Goal: Task Accomplishment & Management: Use online tool/utility

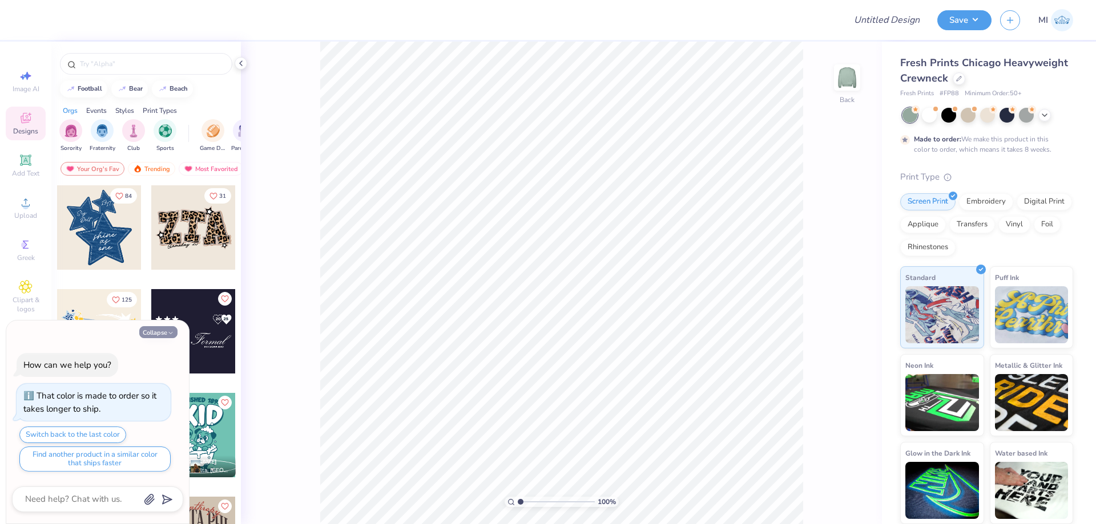
click at [163, 331] on button "Collapse" at bounding box center [158, 332] width 38 height 12
type textarea "x"
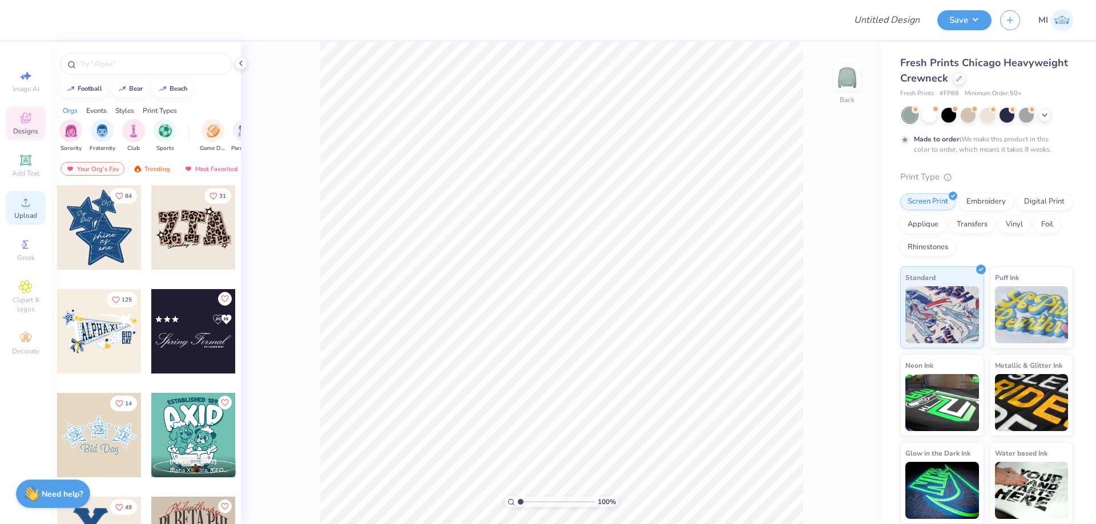
click at [38, 206] on div "Upload" at bounding box center [26, 208] width 40 height 34
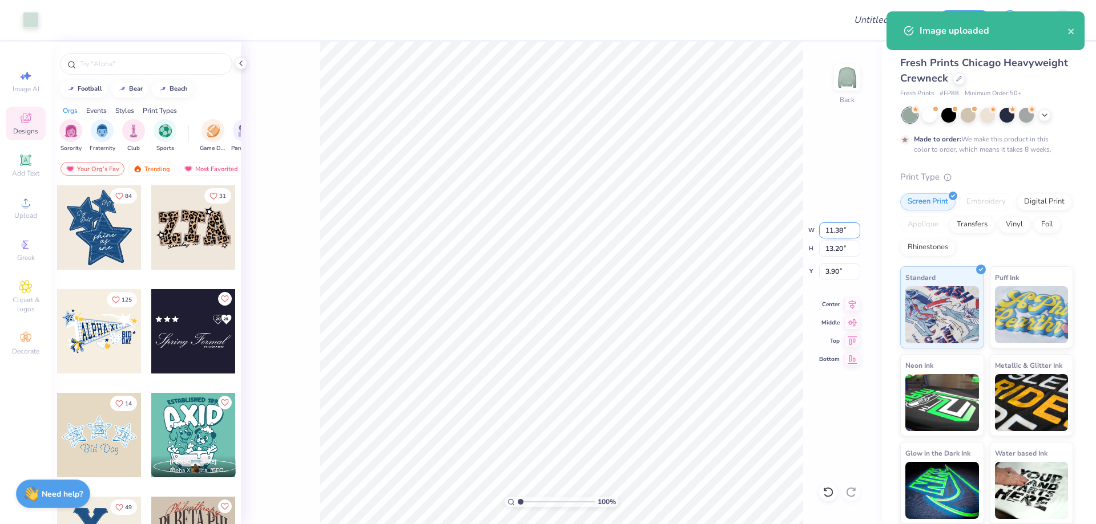
click at [833, 232] on input "11.38" at bounding box center [839, 231] width 41 height 16
click at [834, 229] on input "11.38" at bounding box center [839, 231] width 41 height 16
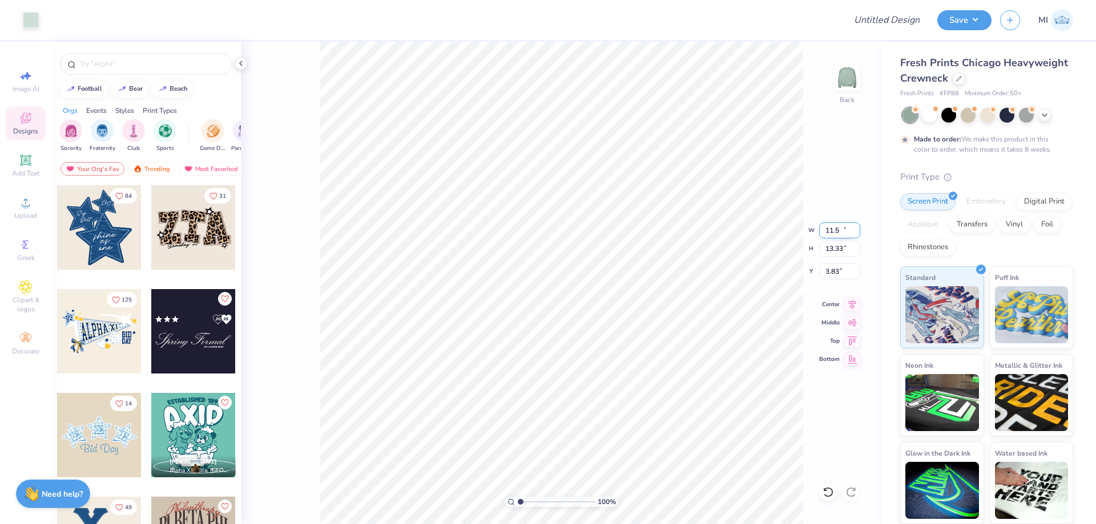
type input "11.50"
type input "13.33"
click at [843, 273] on input "3.83" at bounding box center [839, 272] width 41 height 16
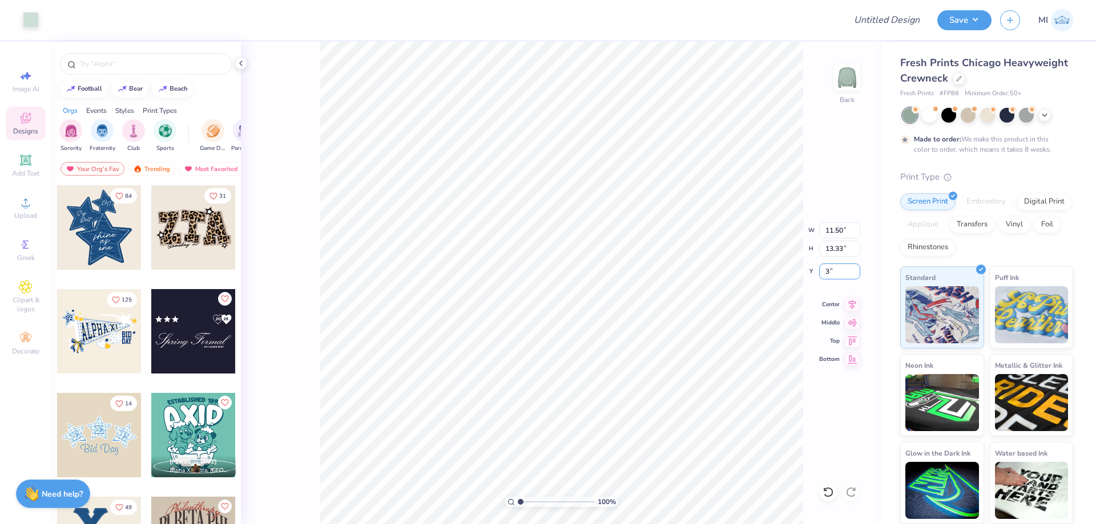
type input "3.00"
click at [536, 499] on div "100 %" at bounding box center [561, 502] width 114 height 10
type input "1"
drag, startPoint x: 536, startPoint y: 499, endPoint x: 513, endPoint y: 501, distance: 22.9
click at [518, 501] on input "range" at bounding box center [556, 502] width 77 height 10
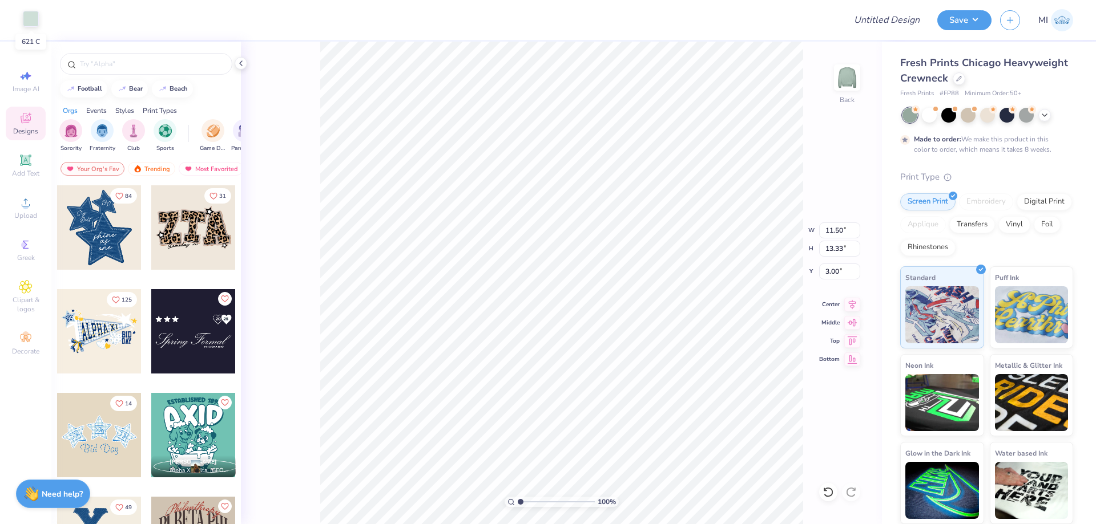
click at [34, 17] on div at bounding box center [31, 19] width 16 height 16
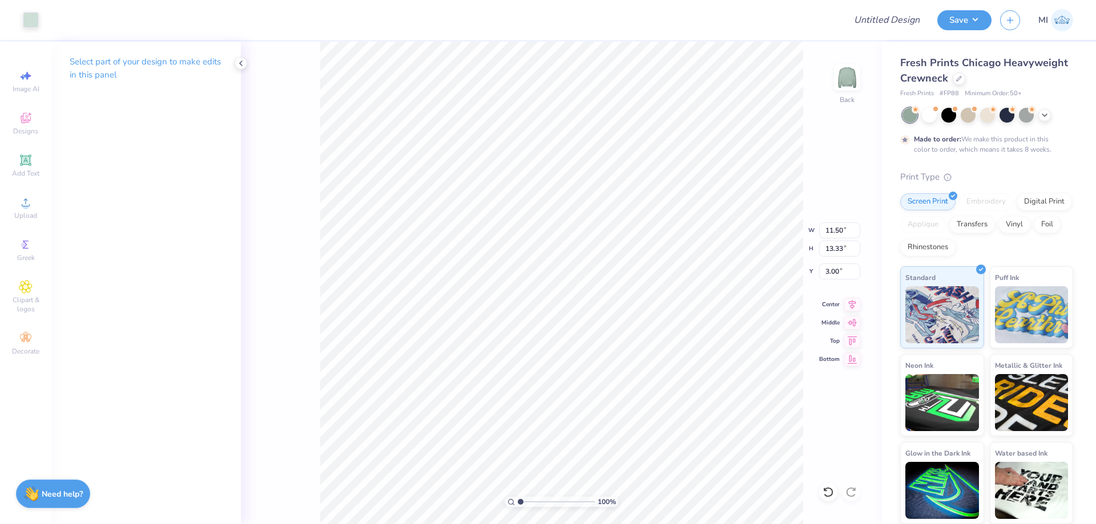
click at [19, 27] on div "Art colors" at bounding box center [19, 20] width 39 height 40
click at [25, 25] on div at bounding box center [31, 19] width 16 height 16
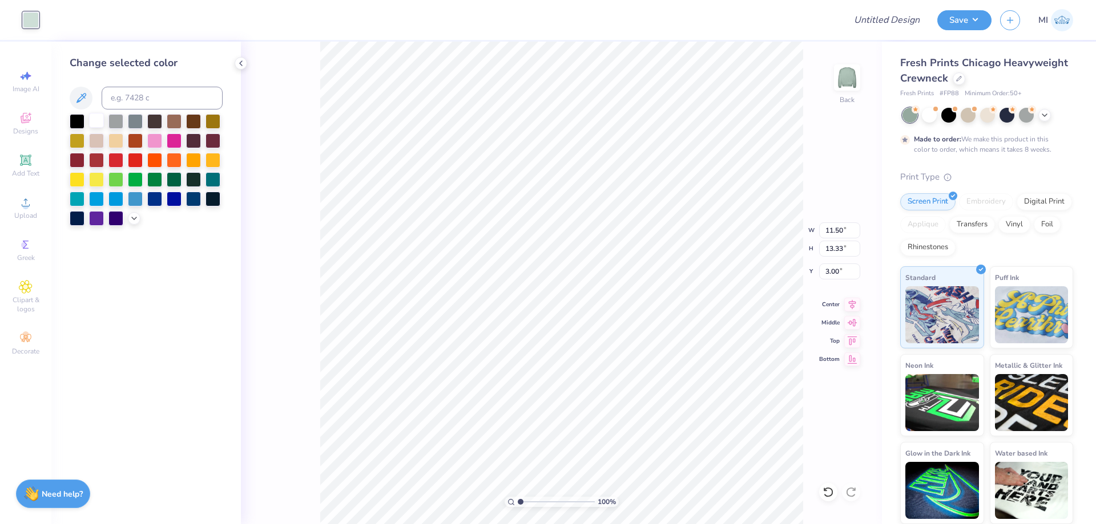
click at [99, 122] on div at bounding box center [96, 120] width 15 height 15
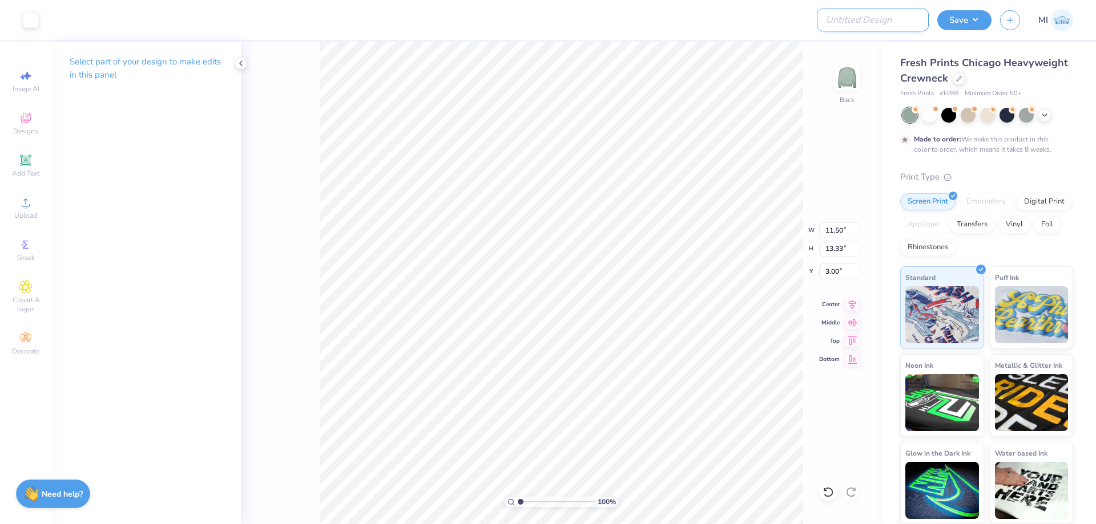
click at [887, 19] on input "Design Title" at bounding box center [873, 20] width 112 height 23
paste input "[URL][DOMAIN_NAME]"
type input "[URL][DOMAIN_NAME]"
click at [857, 27] on input "Design Title" at bounding box center [873, 20] width 112 height 23
paste input "FPS239871"
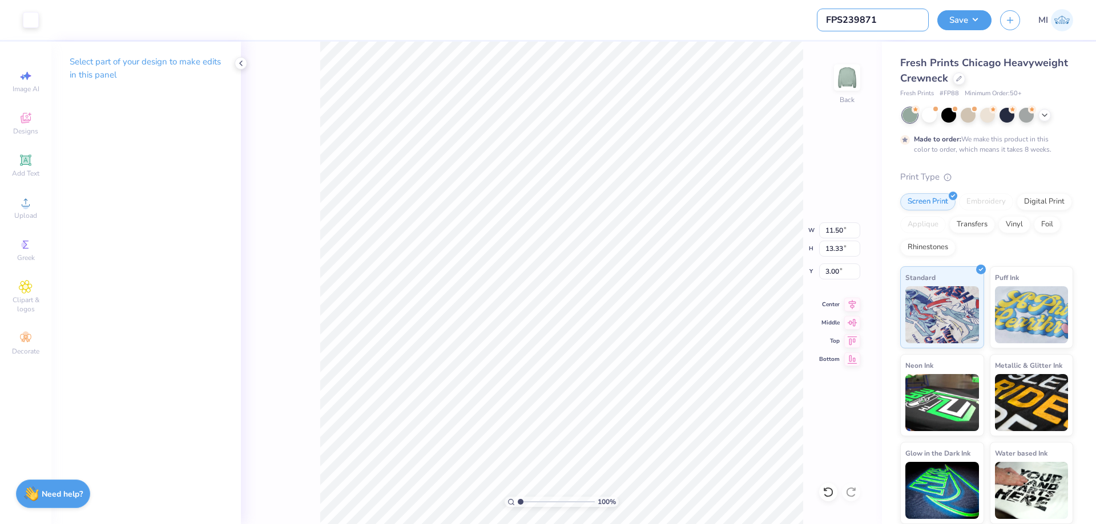
type input "FPS239871"
click at [780, 26] on div at bounding box center [441, 20] width 789 height 40
click at [958, 21] on button "Save" at bounding box center [964, 19] width 54 height 20
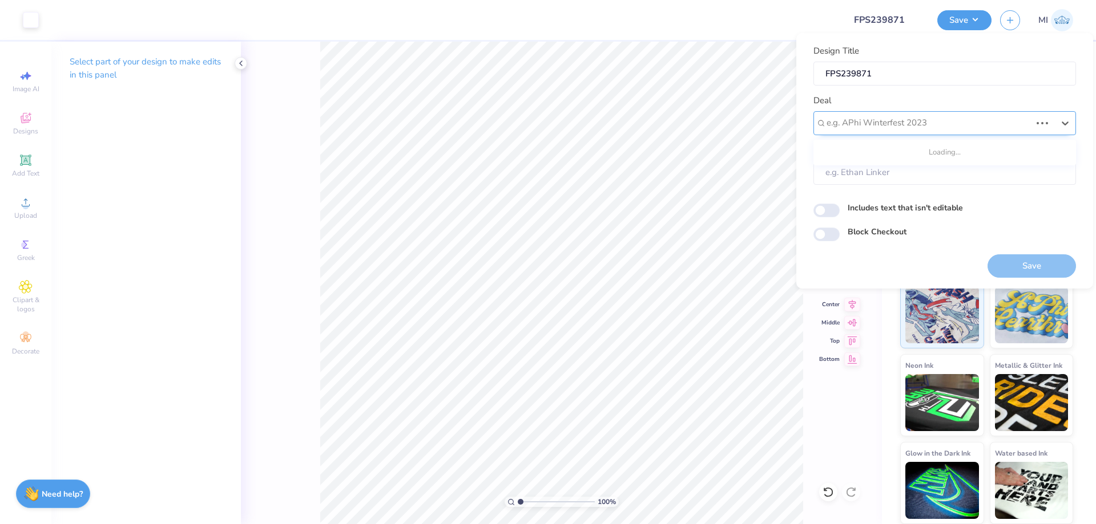
click at [967, 118] on div at bounding box center [928, 122] width 204 height 15
click at [914, 156] on div "Design Tool Gallery" at bounding box center [944, 153] width 253 height 19
type input "Design Tool Galler"
type input "Design Tool Gallery User"
click at [1028, 257] on button "Save" at bounding box center [1031, 266] width 88 height 23
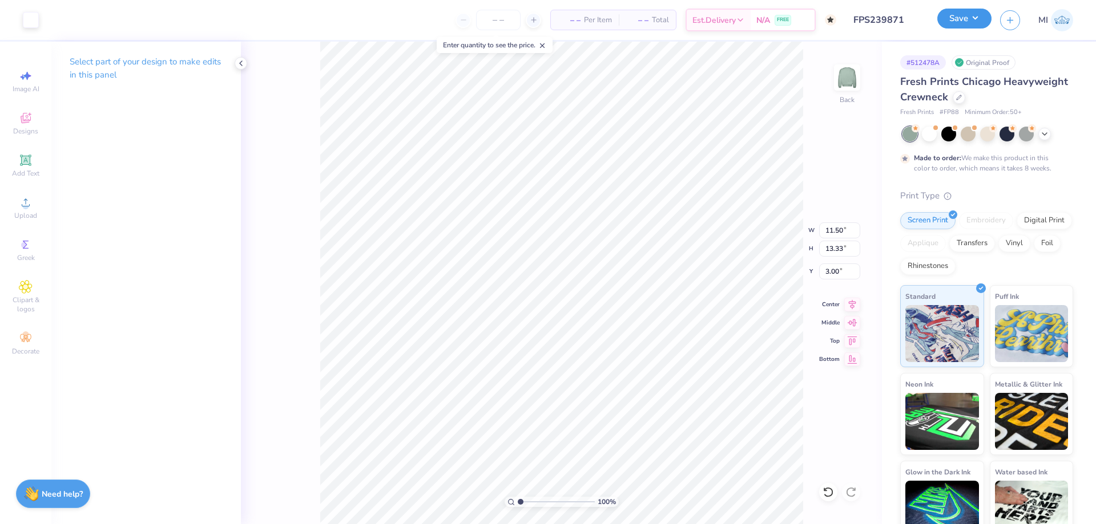
click at [950, 21] on button "Save" at bounding box center [964, 19] width 54 height 20
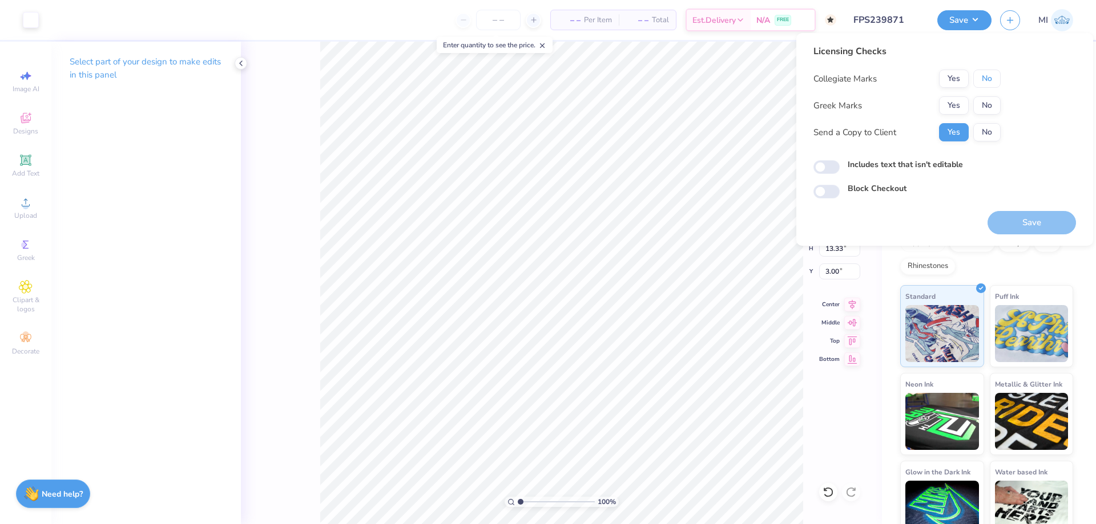
drag, startPoint x: 980, startPoint y: 82, endPoint x: 964, endPoint y: 95, distance: 21.0
click at [979, 82] on button "No" at bounding box center [986, 79] width 27 height 18
click at [952, 110] on button "Yes" at bounding box center [954, 105] width 30 height 18
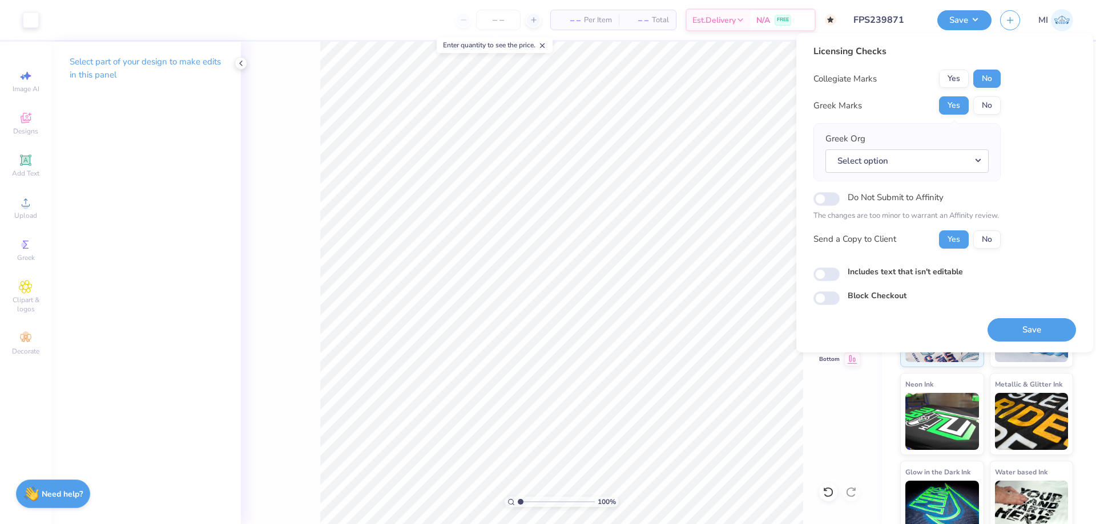
click at [942, 148] on div "Greek Org Select option" at bounding box center [906, 152] width 163 height 40
click at [942, 158] on button "Select option" at bounding box center [906, 161] width 163 height 23
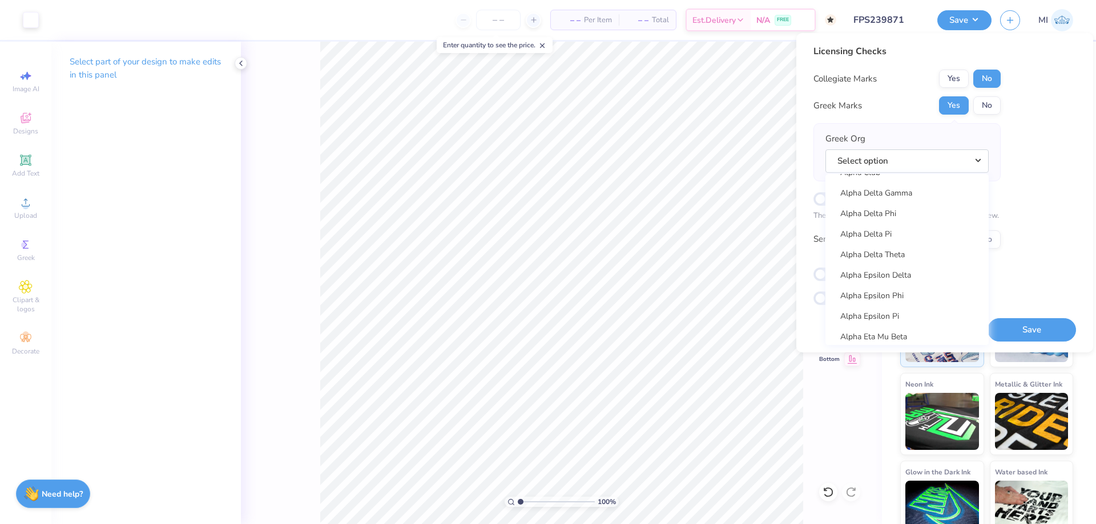
scroll to position [137, 0]
click at [910, 215] on link "Alpha Chi Omega" at bounding box center [907, 215] width 154 height 19
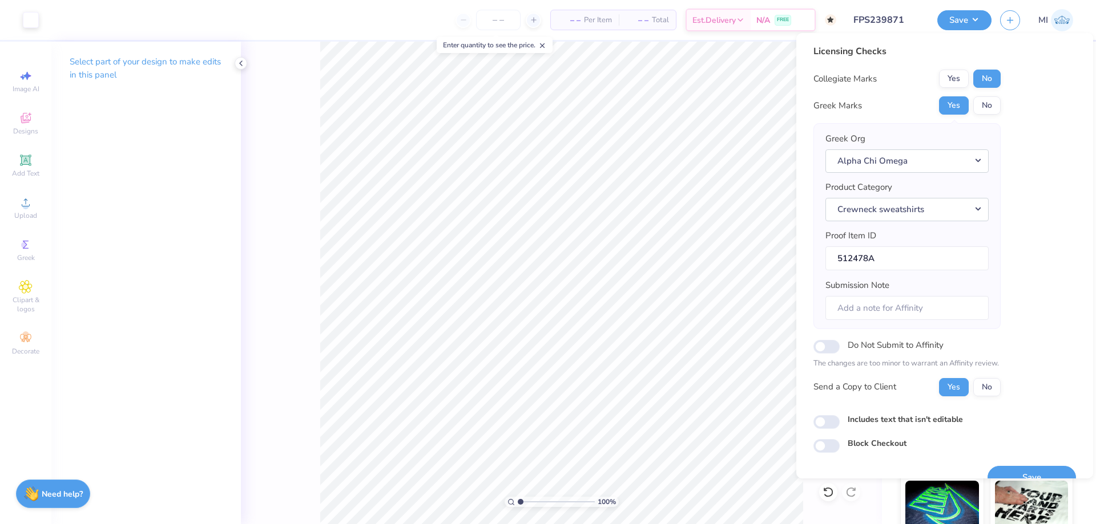
click at [1059, 465] on div "Save" at bounding box center [1031, 471] width 88 height 36
click at [1058, 467] on button "Save" at bounding box center [1031, 477] width 88 height 23
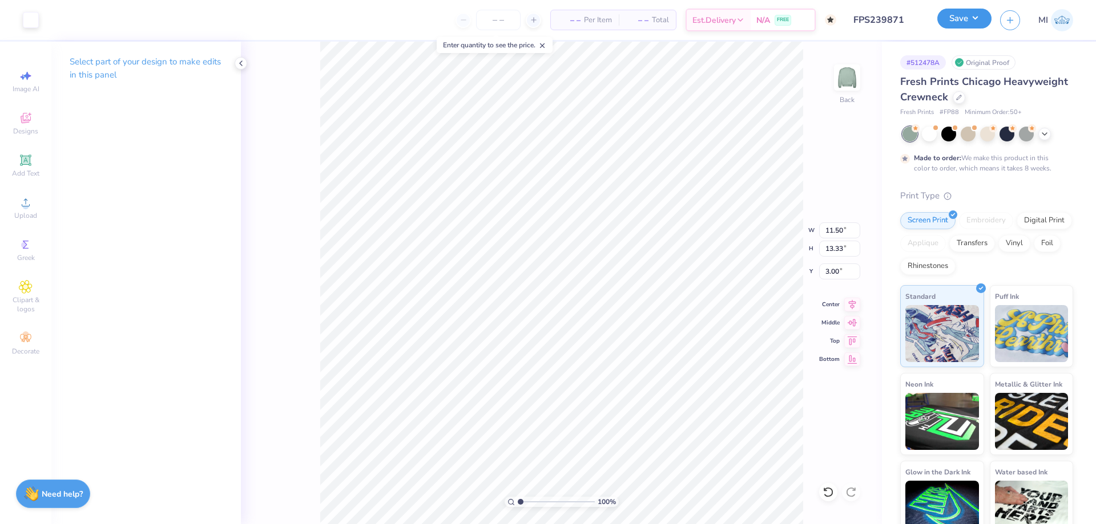
click at [951, 19] on button "Save" at bounding box center [964, 19] width 54 height 20
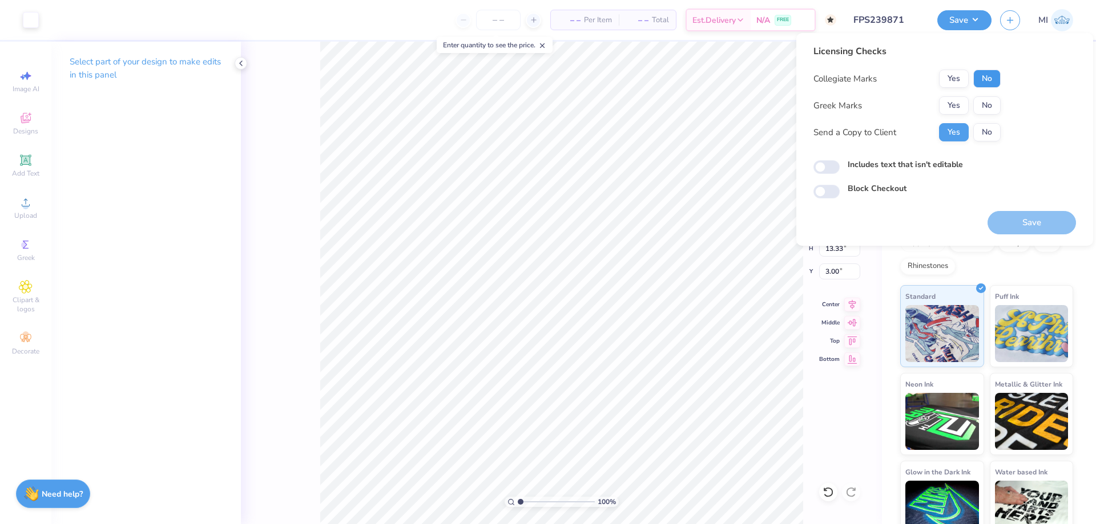
click at [991, 79] on button "No" at bounding box center [986, 79] width 27 height 18
drag, startPoint x: 968, startPoint y: 103, endPoint x: 958, endPoint y: 103, distance: 9.7
click at [958, 103] on button "Yes" at bounding box center [954, 105] width 30 height 18
